Goal: Communication & Community: Connect with others

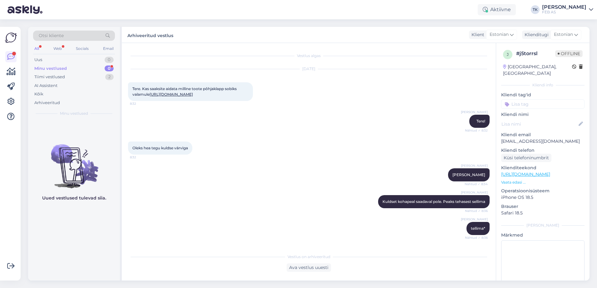
scroll to position [765, 0]
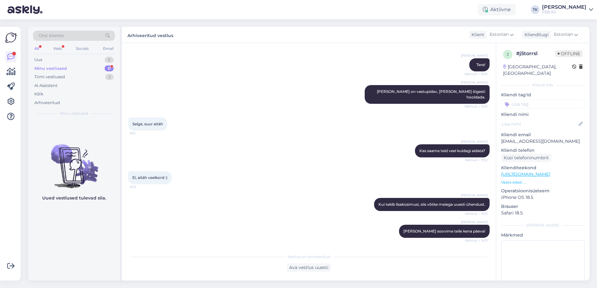
click at [568, 11] on div "FEB AS" at bounding box center [564, 12] width 44 height 5
click at [536, 51] on div "Logi välja" at bounding box center [537, 53] width 111 height 11
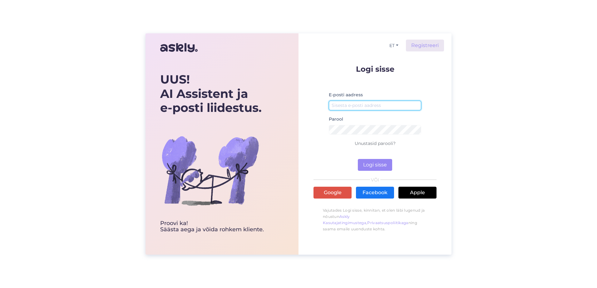
click at [372, 105] on input "email" at bounding box center [375, 106] width 92 height 10
type input "triinu.kaldas@feb.ee"
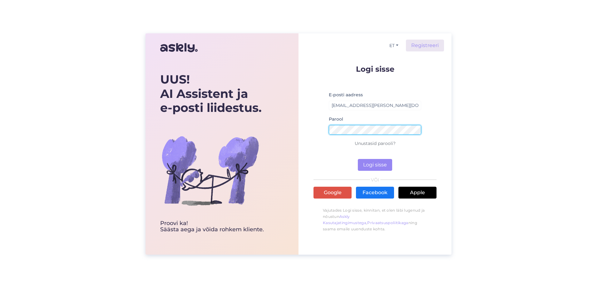
click at [358, 159] on button "Logi sisse" at bounding box center [375, 165] width 34 height 12
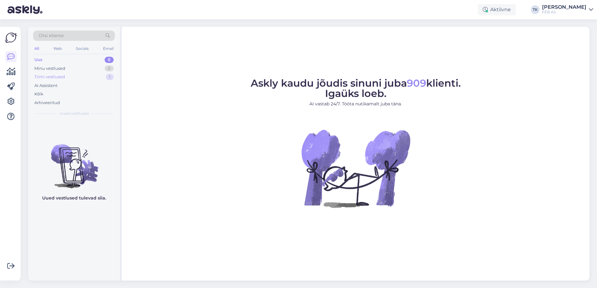
drag, startPoint x: 56, startPoint y: 69, endPoint x: 54, endPoint y: 73, distance: 5.0
click at [57, 69] on div "Minu vestlused" at bounding box center [49, 69] width 31 height 6
click at [54, 76] on div "Tiimi vestlused" at bounding box center [49, 77] width 31 height 6
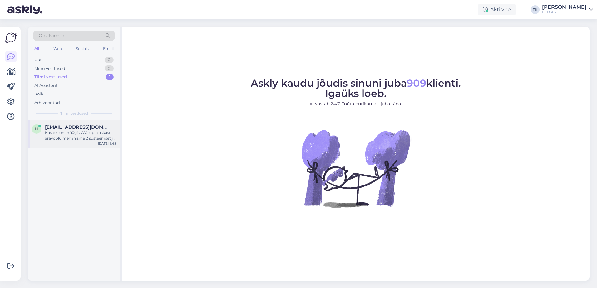
click at [70, 128] on span "heiki725@gmail.com" at bounding box center [77, 128] width 65 height 6
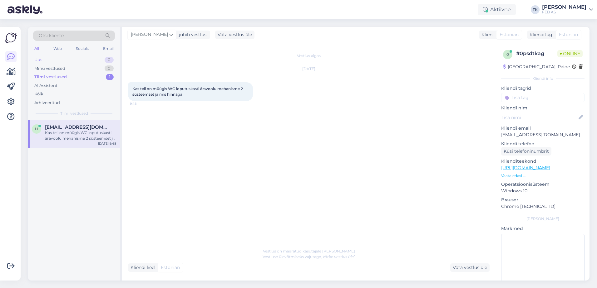
click at [64, 61] on div "Uus 0" at bounding box center [74, 60] width 82 height 9
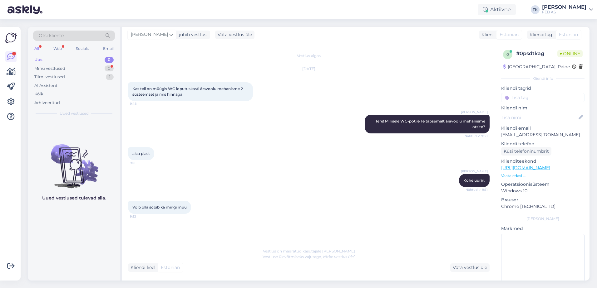
click at [57, 57] on div "Uus 0" at bounding box center [74, 60] width 82 height 9
click at [57, 67] on div "Minu vestlused" at bounding box center [49, 69] width 31 height 6
click at [58, 61] on div "Uus 0" at bounding box center [74, 60] width 82 height 9
